Goal: Task Accomplishment & Management: Manage account settings

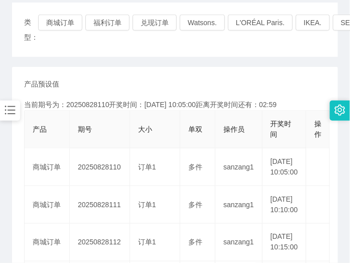
scroll to position [188, 0]
